Goal: Check status: Check status

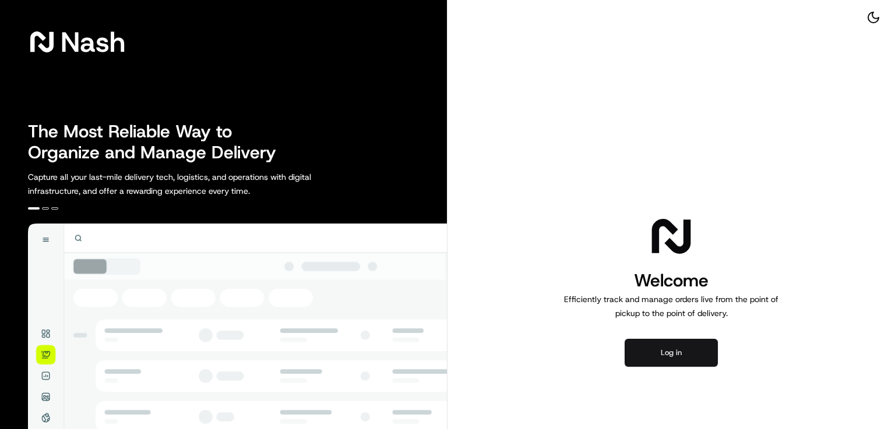
click at [639, 351] on button "Log in" at bounding box center [671, 353] width 93 height 28
